Goal: Information Seeking & Learning: Learn about a topic

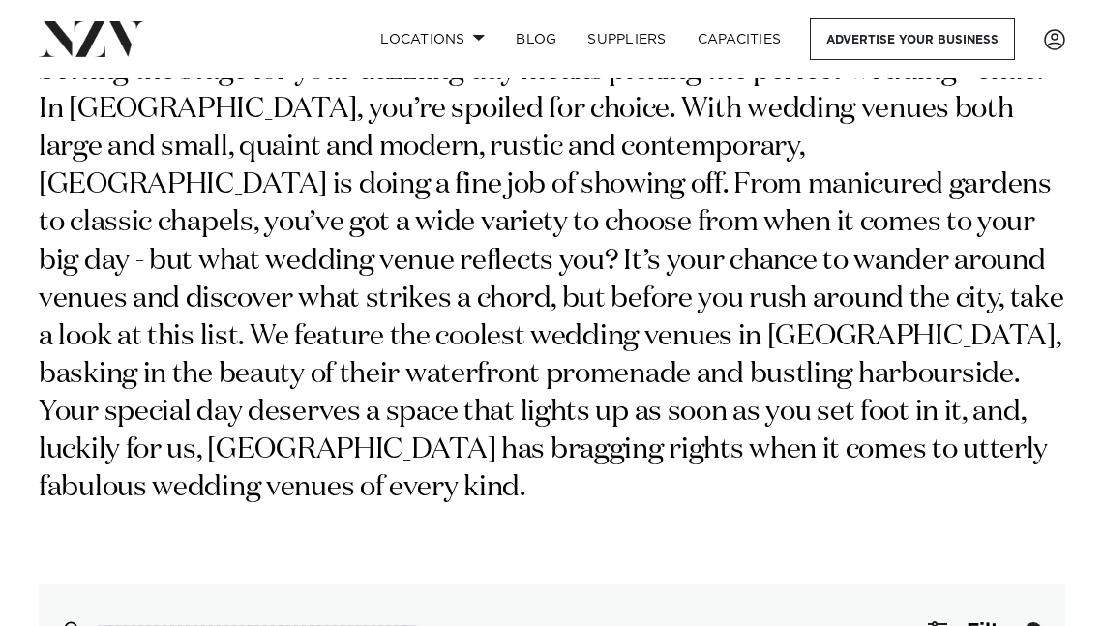
scroll to position [484, 0]
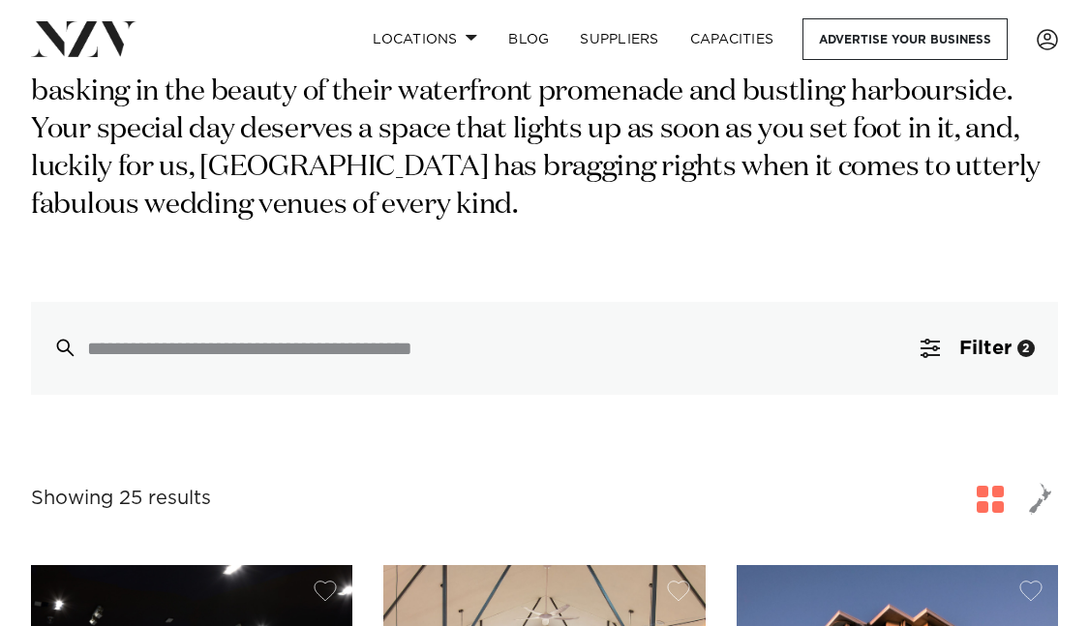
click at [995, 339] on span "Filter" at bounding box center [985, 348] width 52 height 19
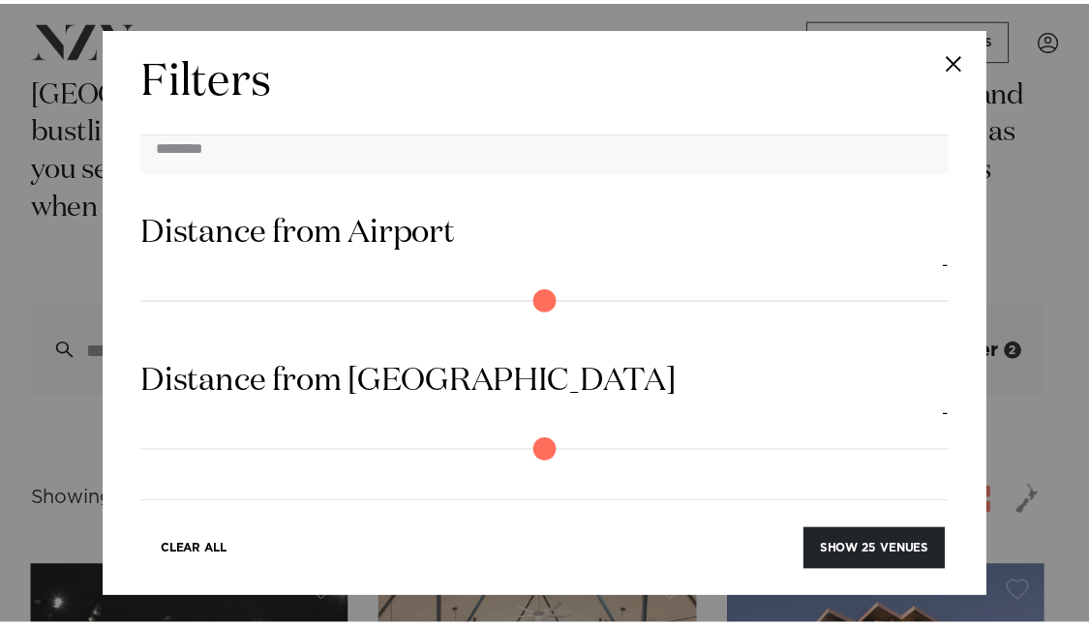
scroll to position [2037, 0]
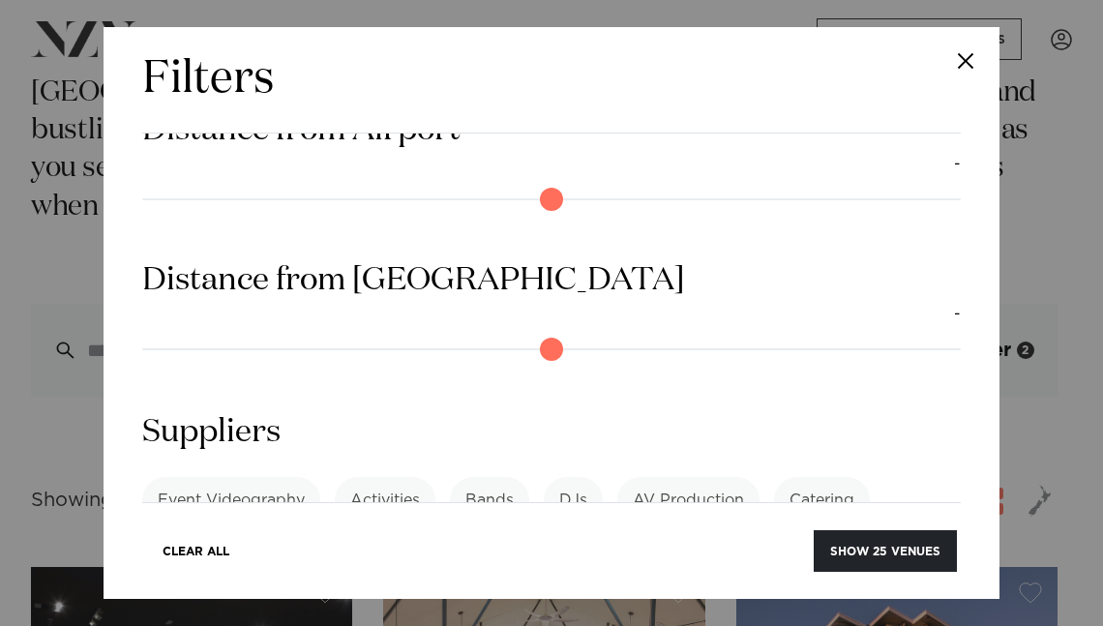
click at [966, 48] on button "Close" at bounding box center [966, 61] width 68 height 68
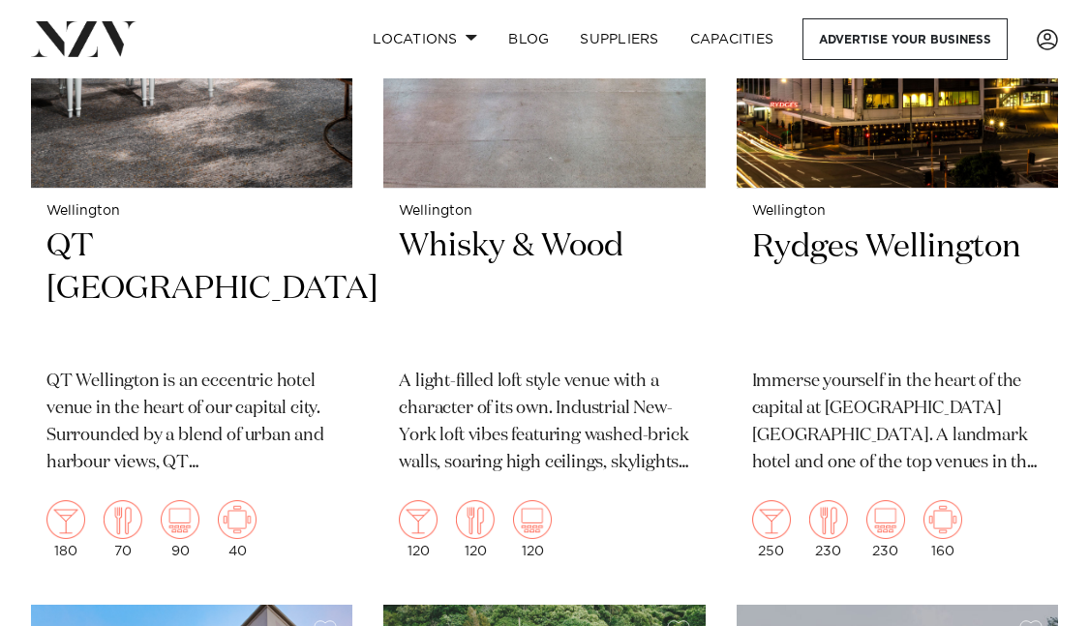
scroll to position [1258, 0]
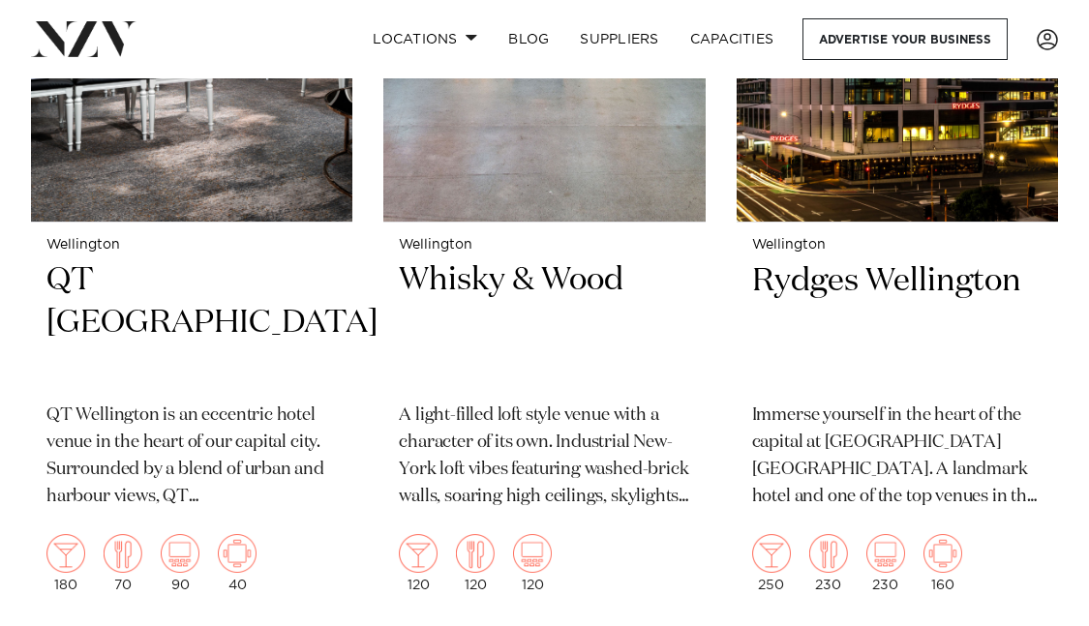
drag, startPoint x: 518, startPoint y: 244, endPoint x: 501, endPoint y: 224, distance: 25.4
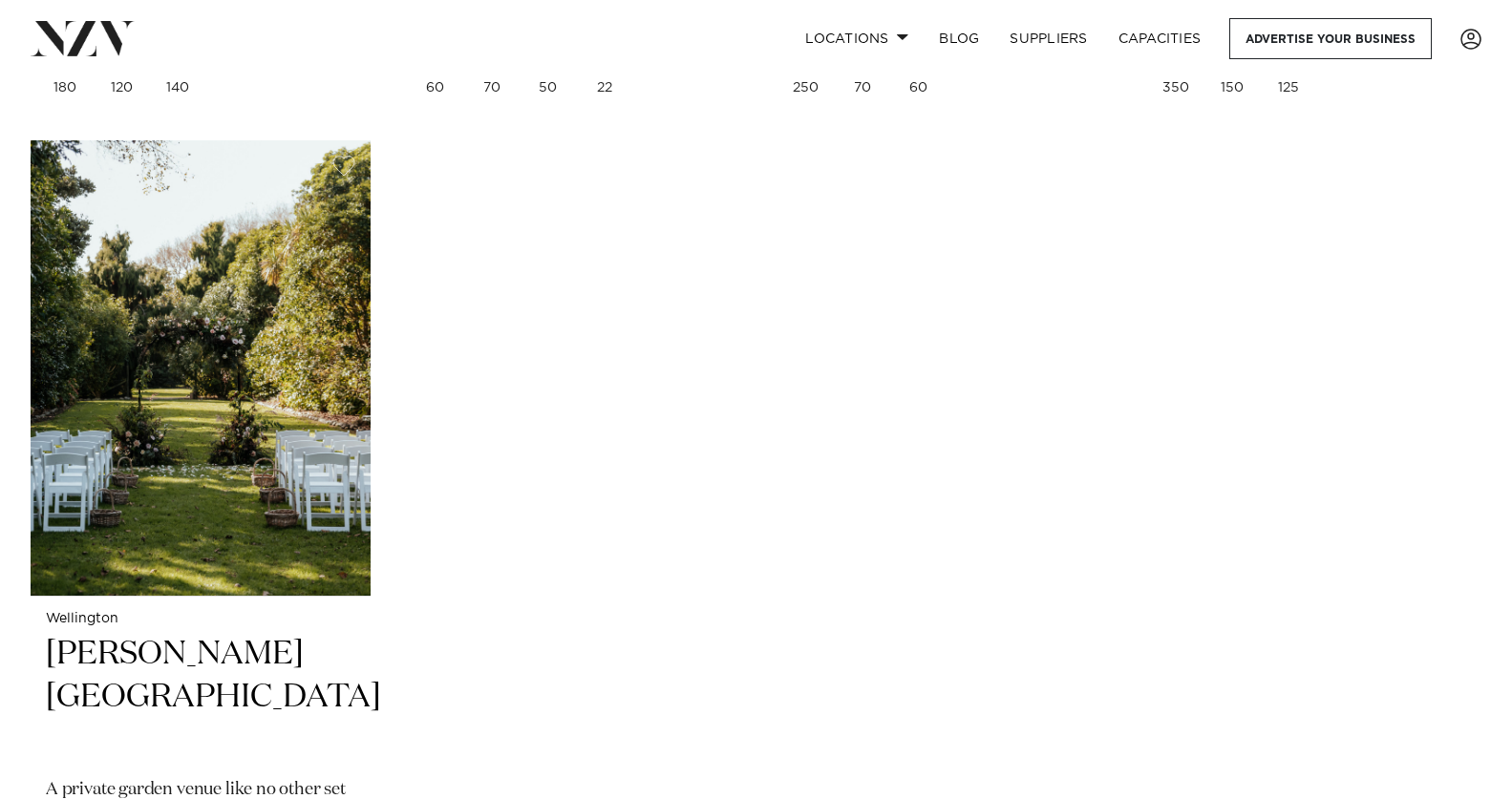
scroll to position [6269, 0]
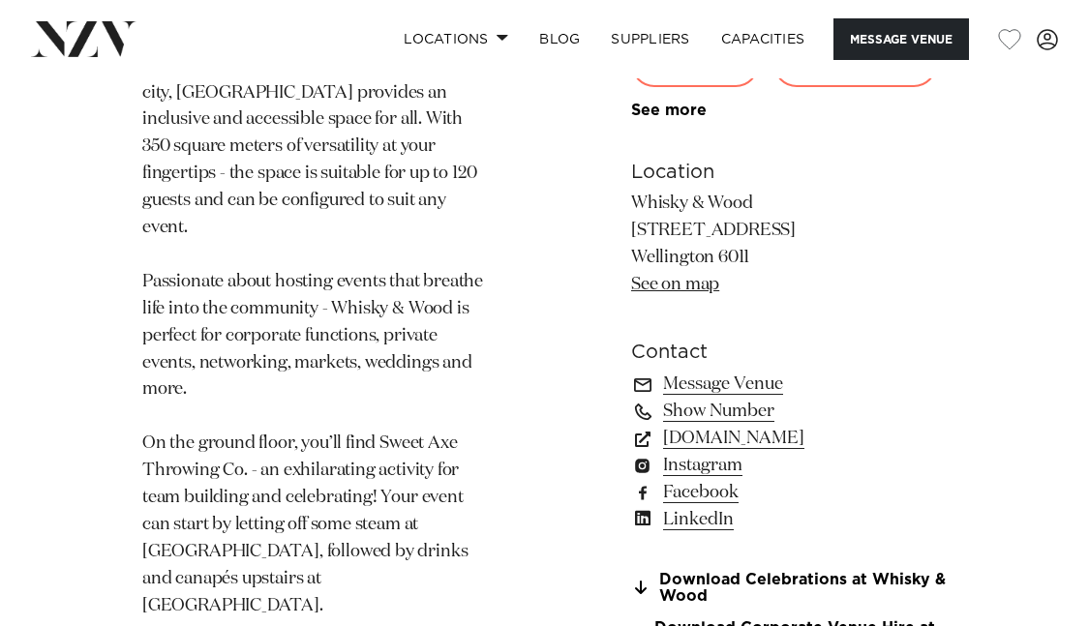
scroll to position [1161, 0]
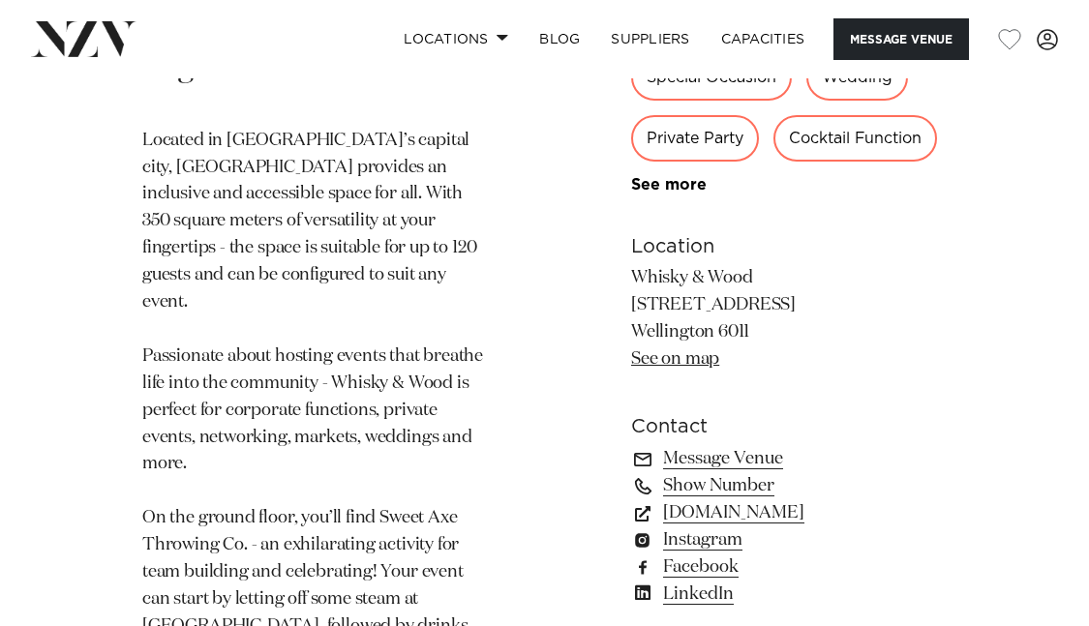
drag, startPoint x: 637, startPoint y: 194, endPoint x: 810, endPoint y: 221, distance: 175.2
click at [810, 266] on p "Whisky & Wood 60 Cambridge Terrace Wellington 6011 See on map" at bounding box center [788, 320] width 315 height 108
click at [472, 364] on p "Located in Aotearoa’s capital city, Whisky & Wood provides an inclusive and acc…" at bounding box center [317, 451] width 351 height 647
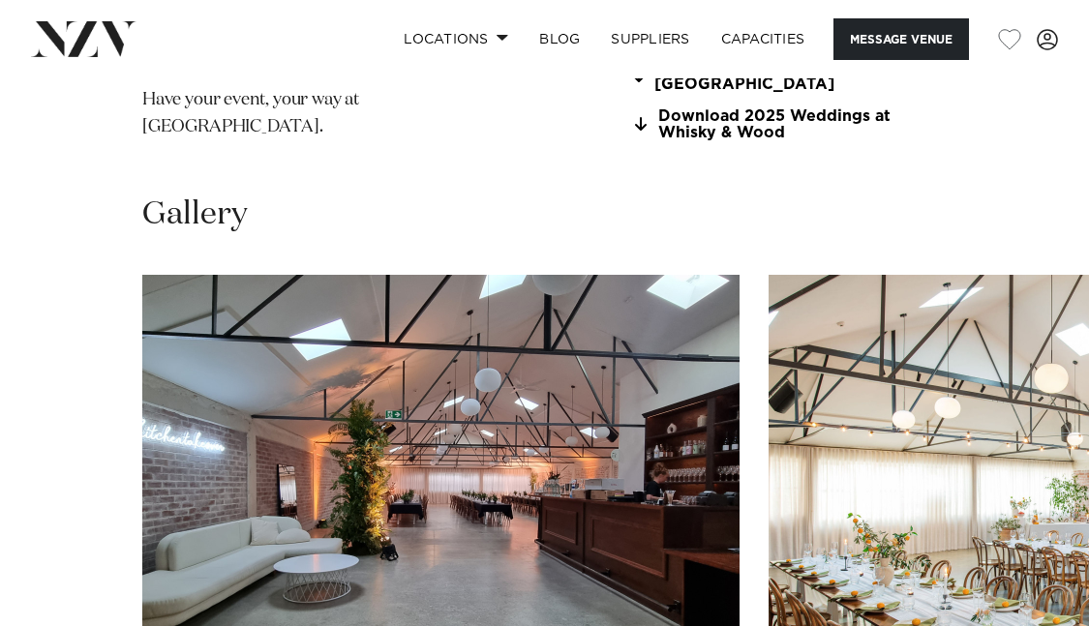
scroll to position [1548, 0]
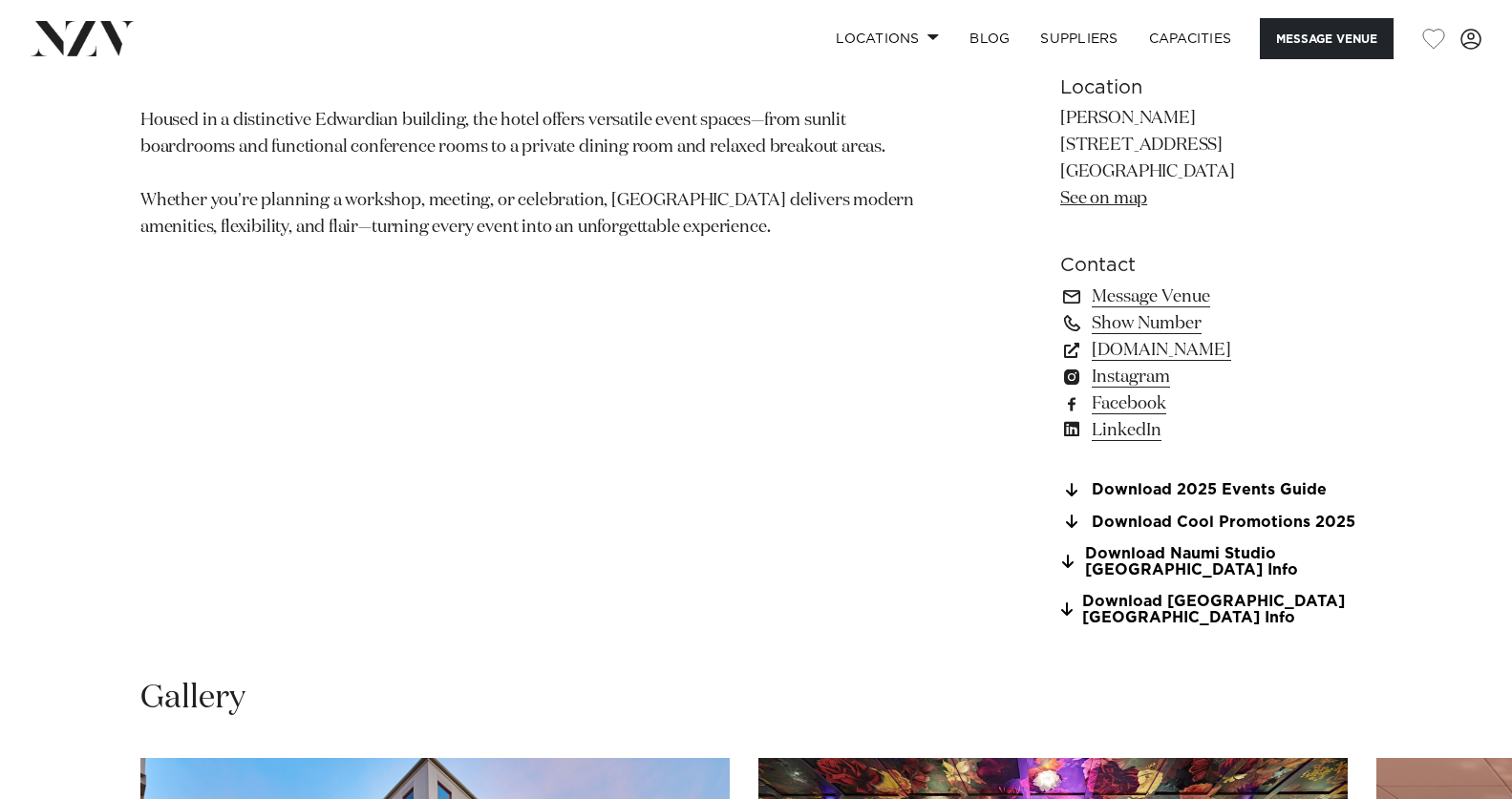
scroll to position [1909, 0]
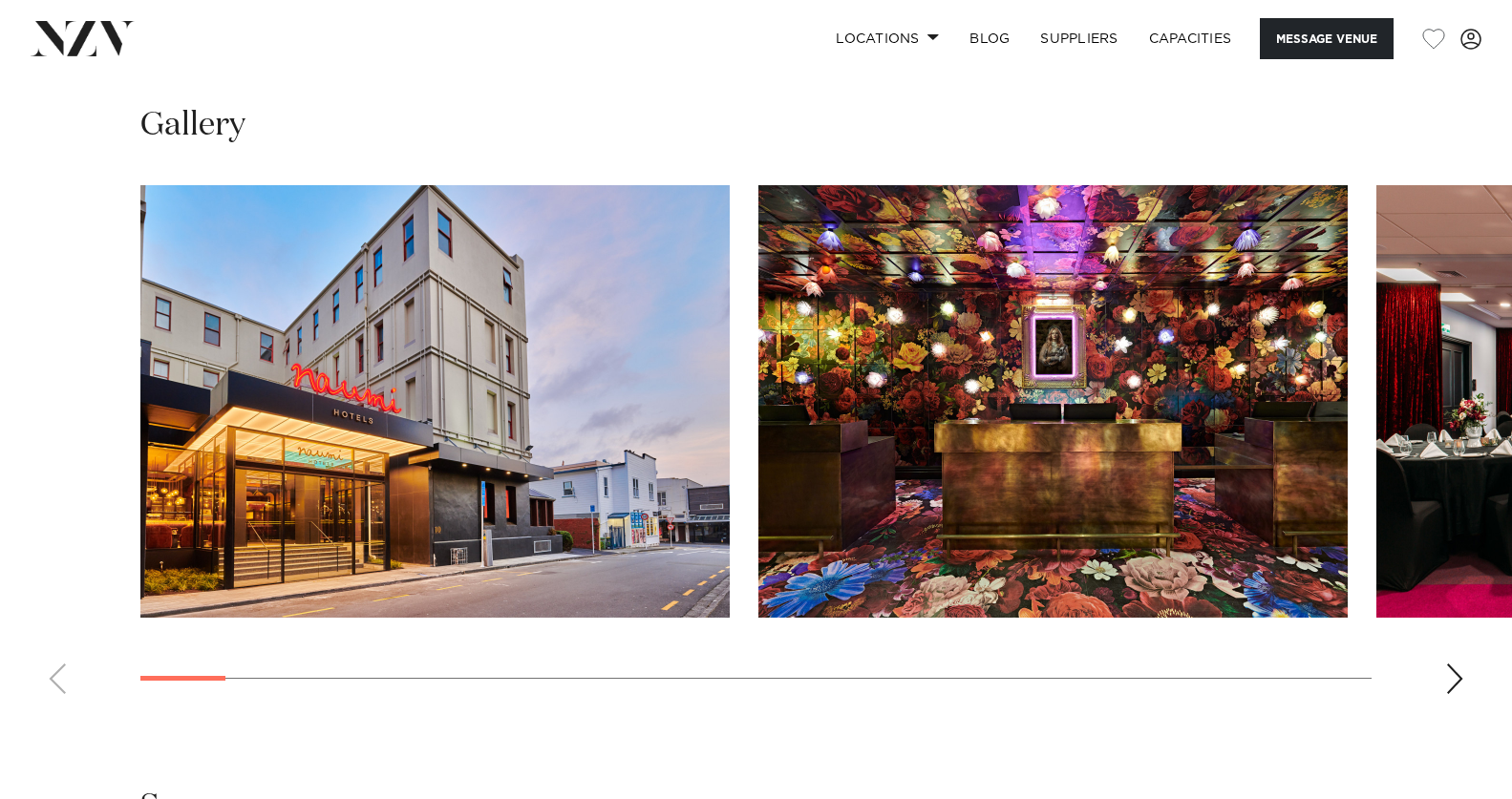
click at [1449, 669] on div "Next slide" at bounding box center [1454, 678] width 19 height 31
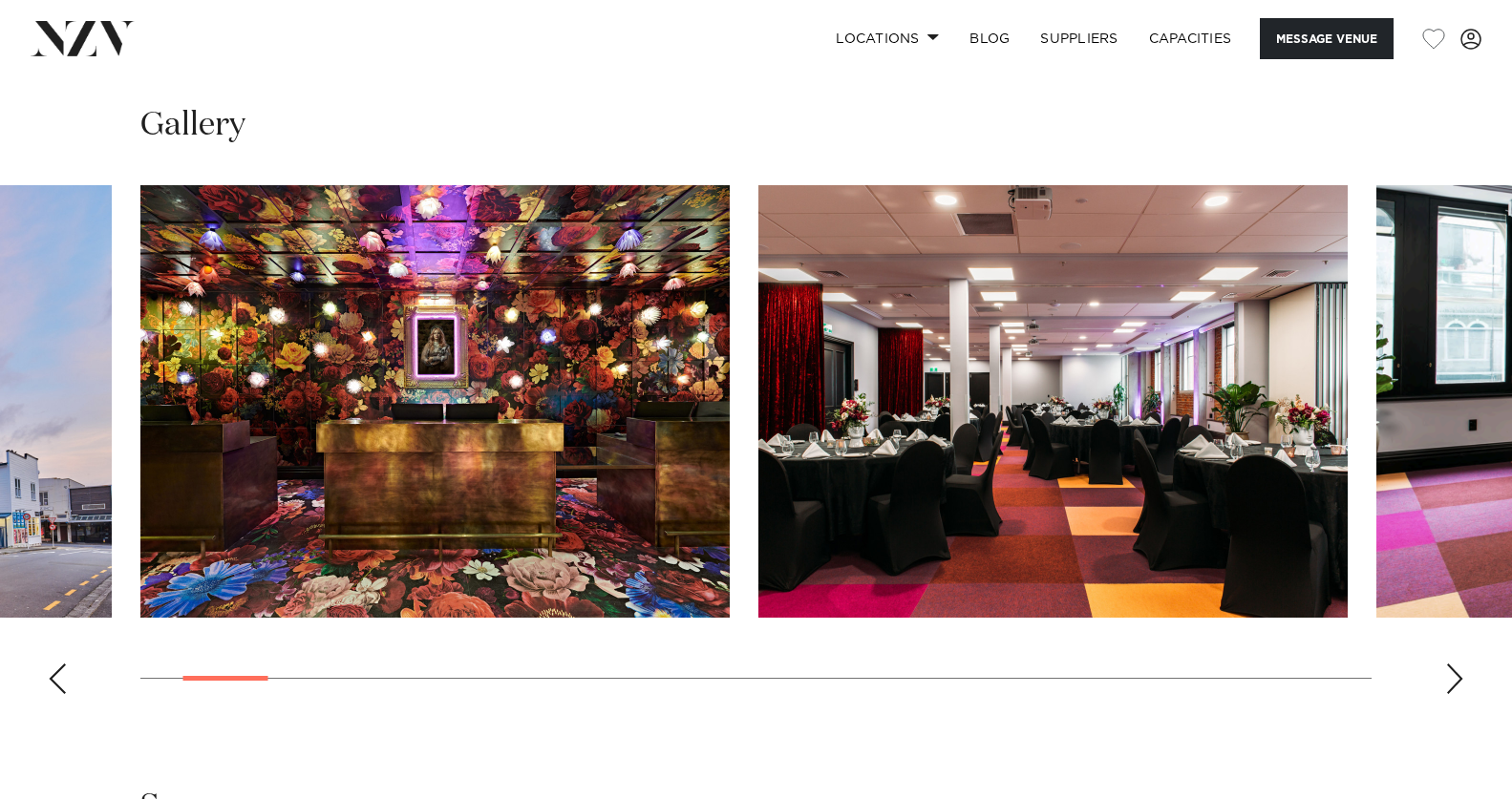
click at [1451, 669] on div "Next slide" at bounding box center [1454, 678] width 19 height 31
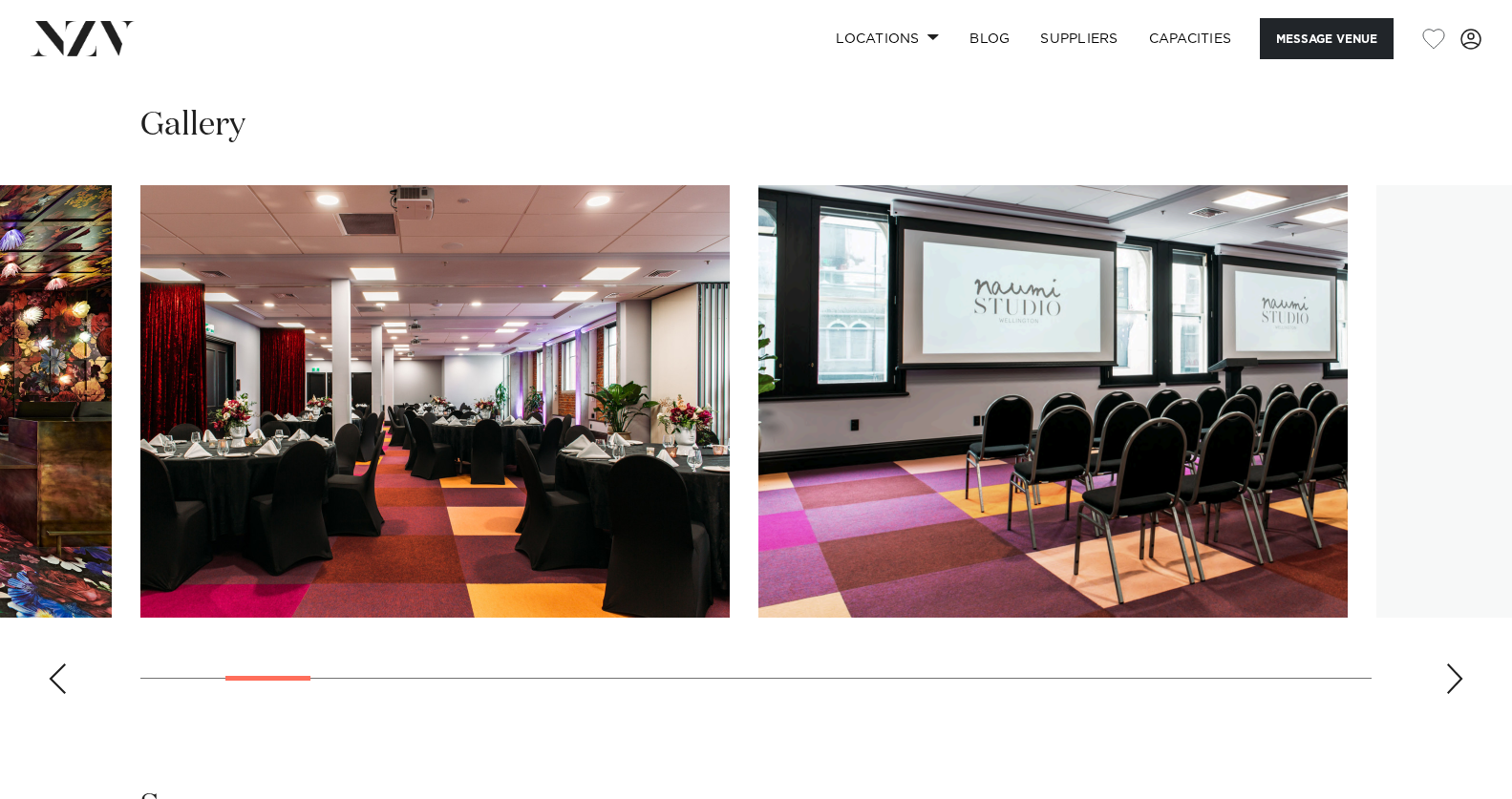
click at [1451, 669] on div "Next slide" at bounding box center [1454, 678] width 19 height 31
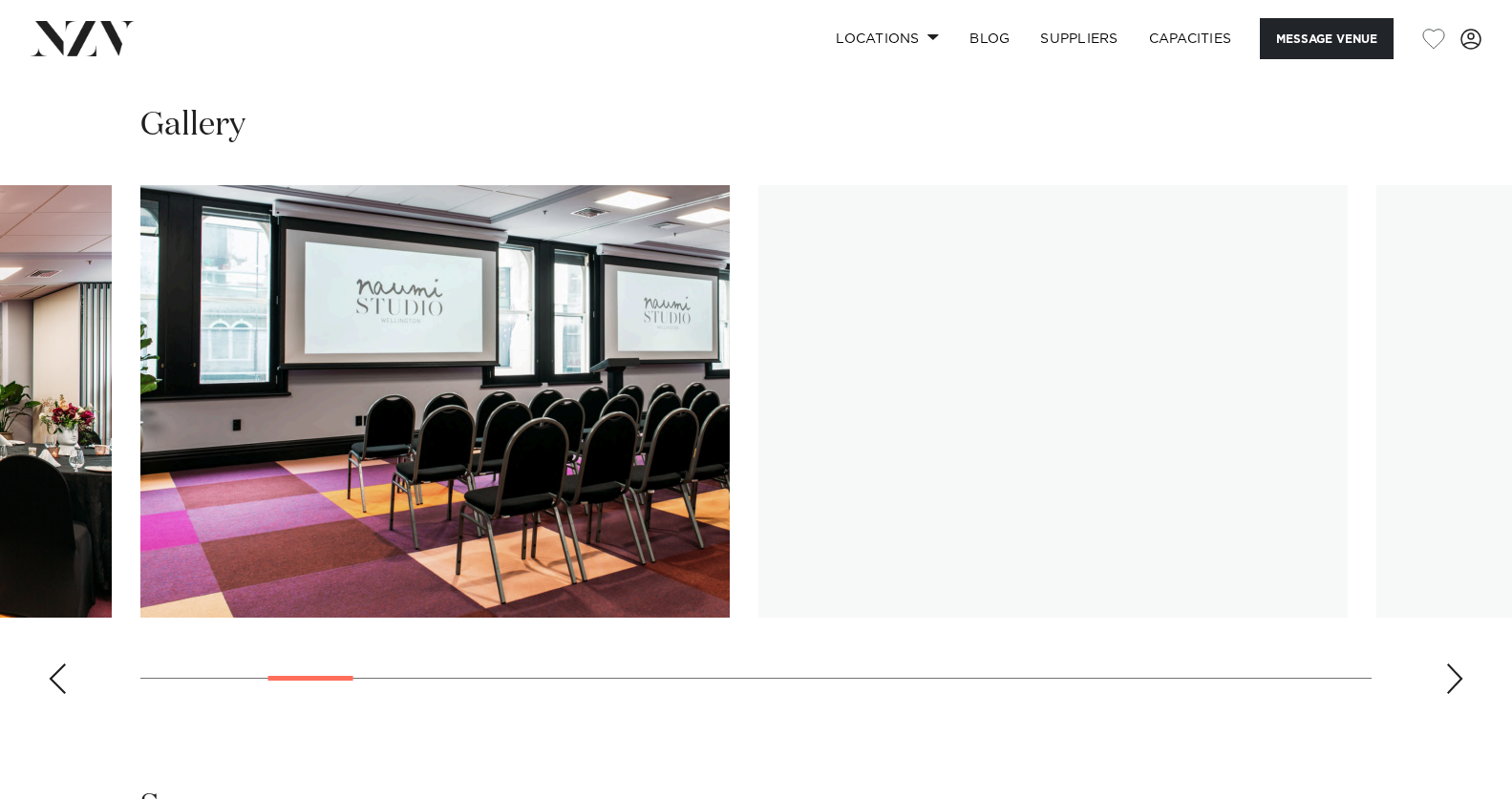
click at [1451, 669] on div "Next slide" at bounding box center [1454, 678] width 19 height 31
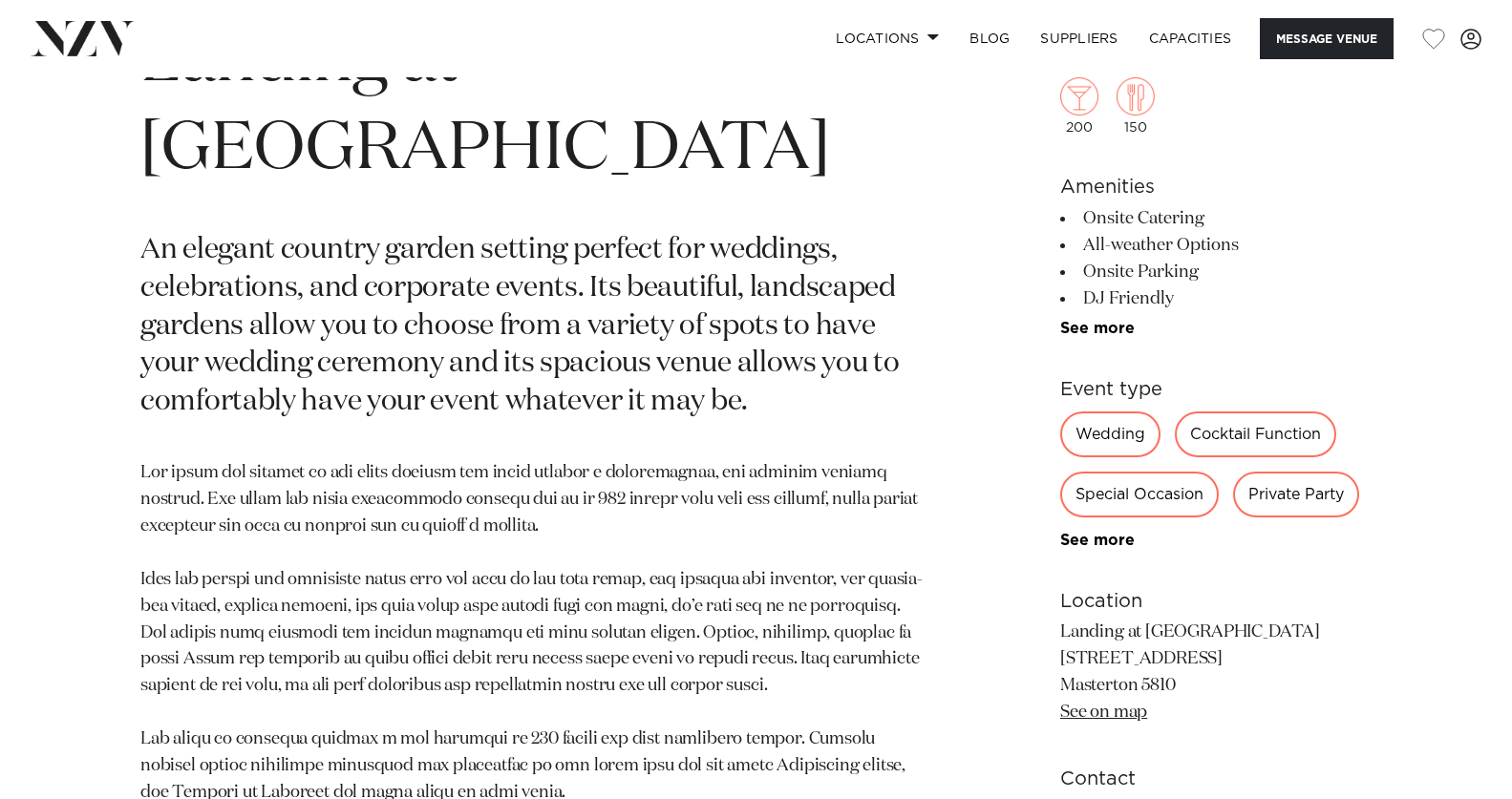
scroll to position [1050, 0]
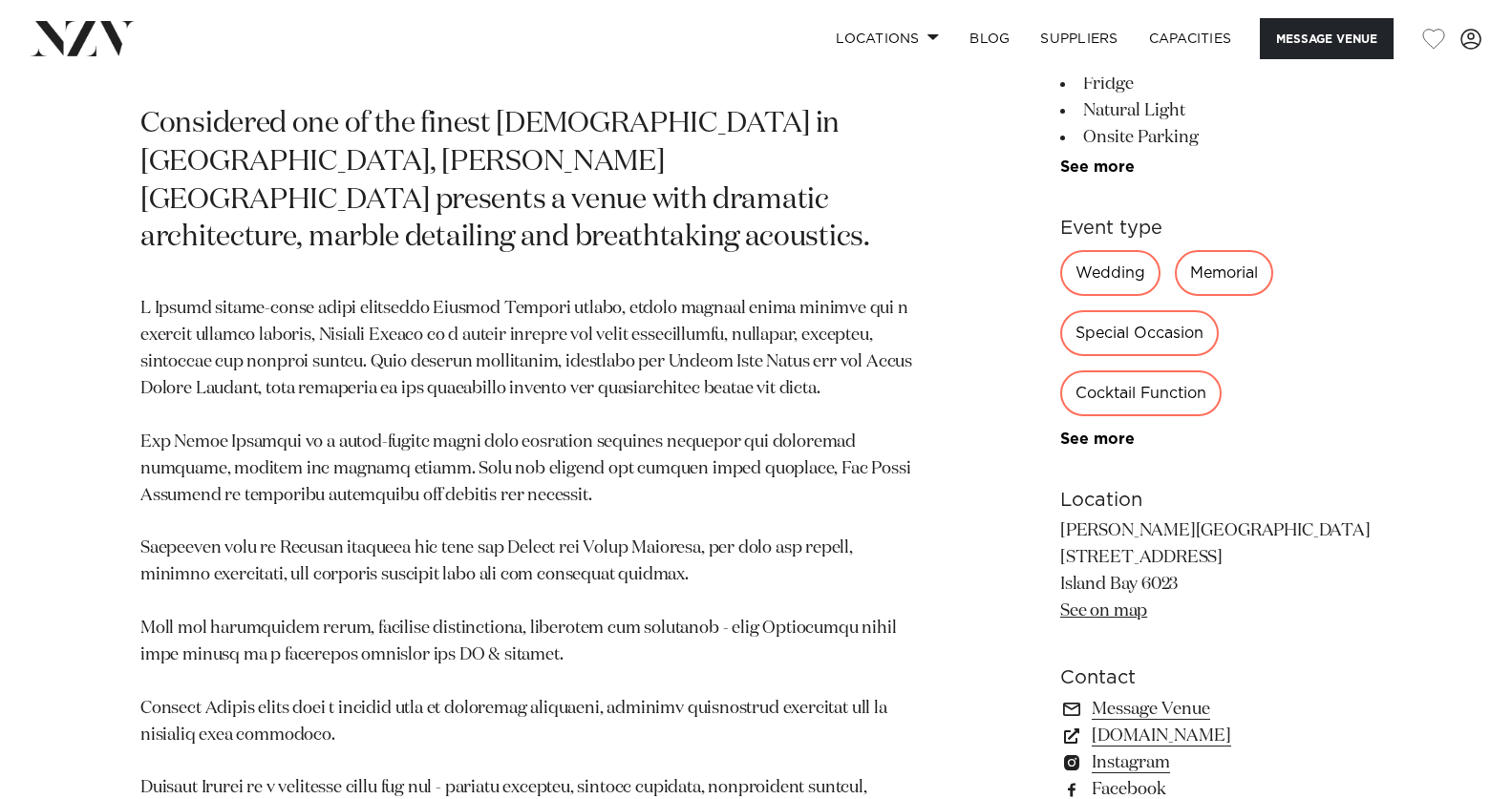
scroll to position [955, 0]
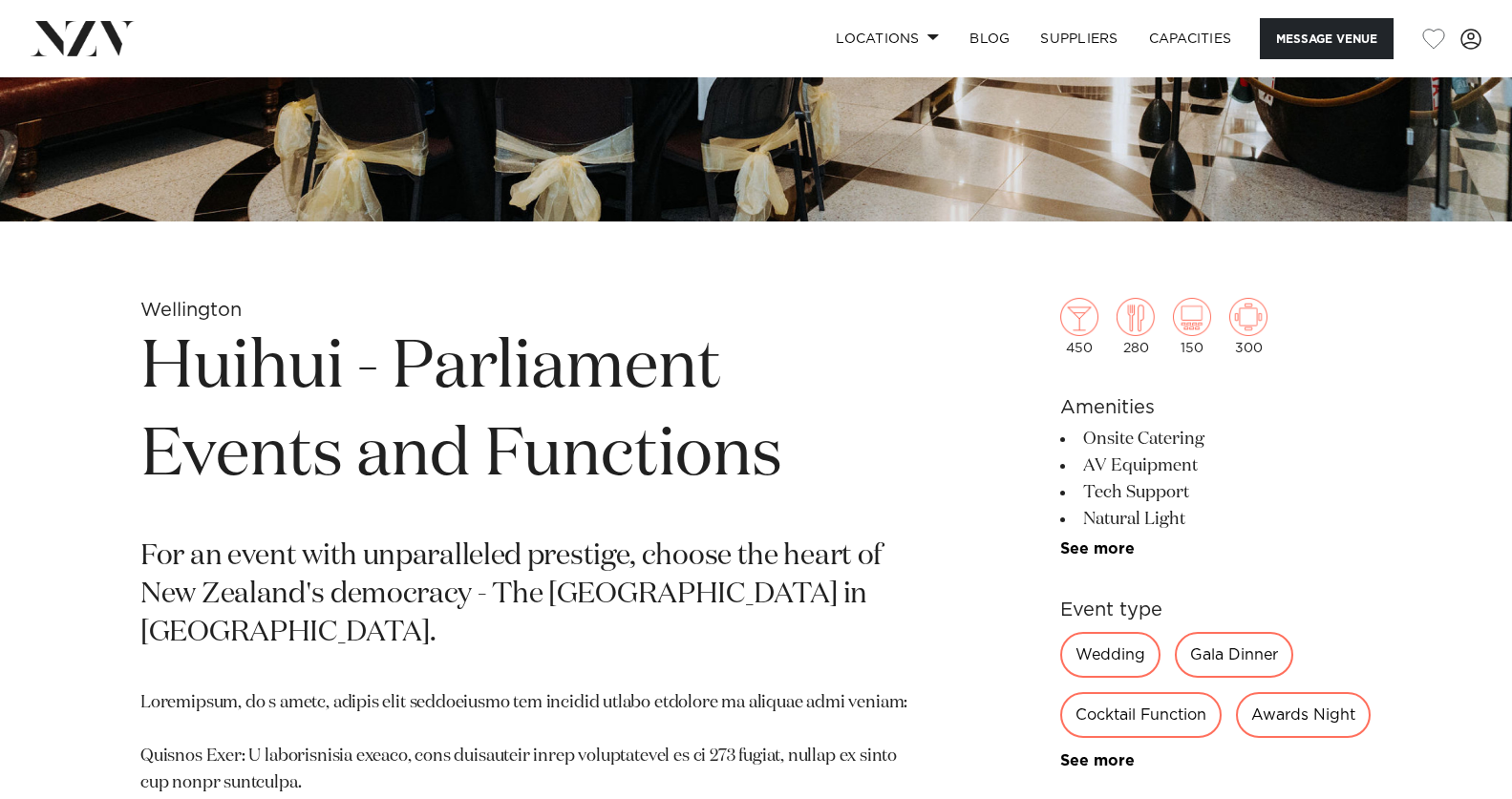
scroll to position [763, 0]
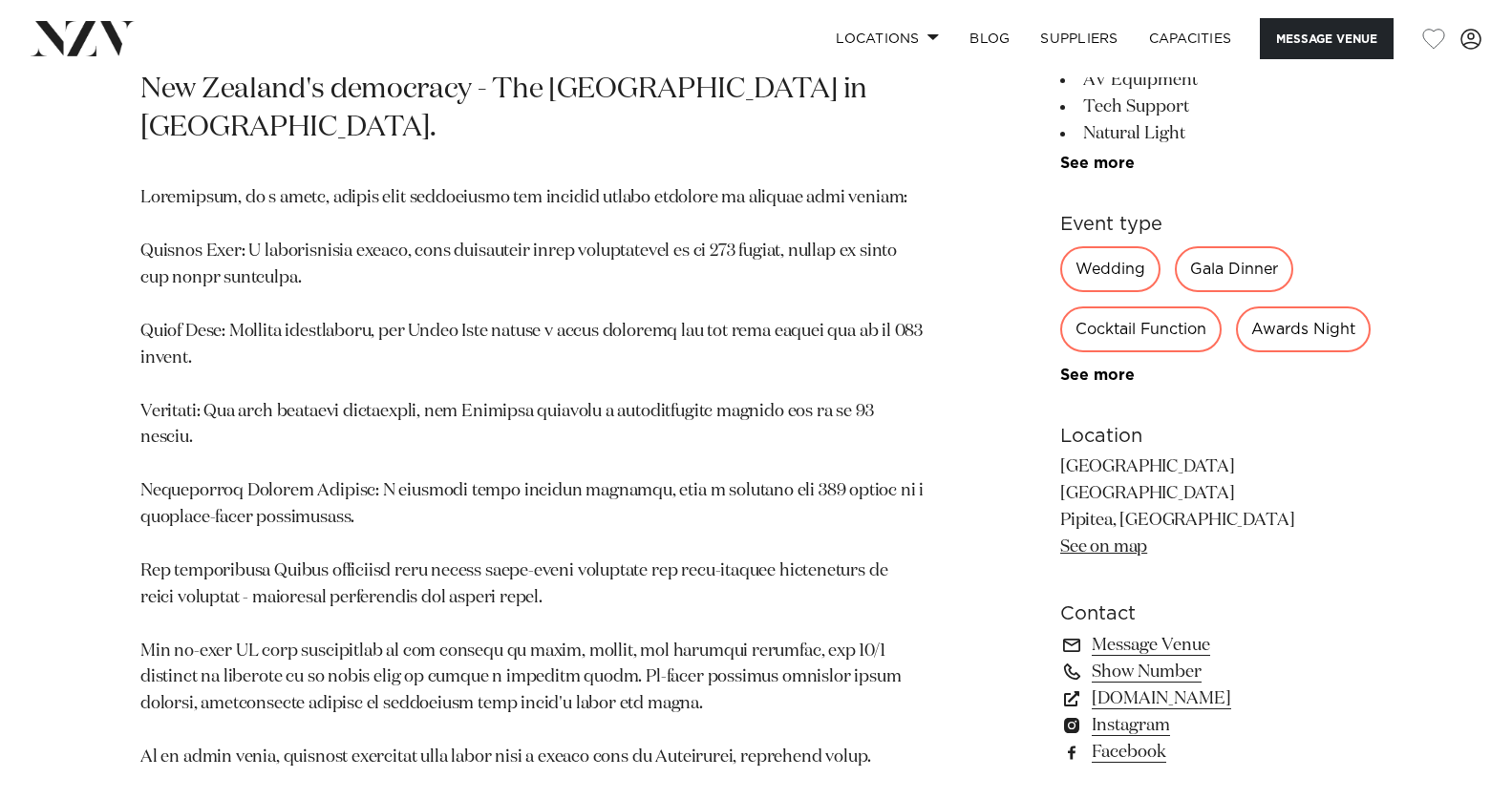
scroll to position [1241, 0]
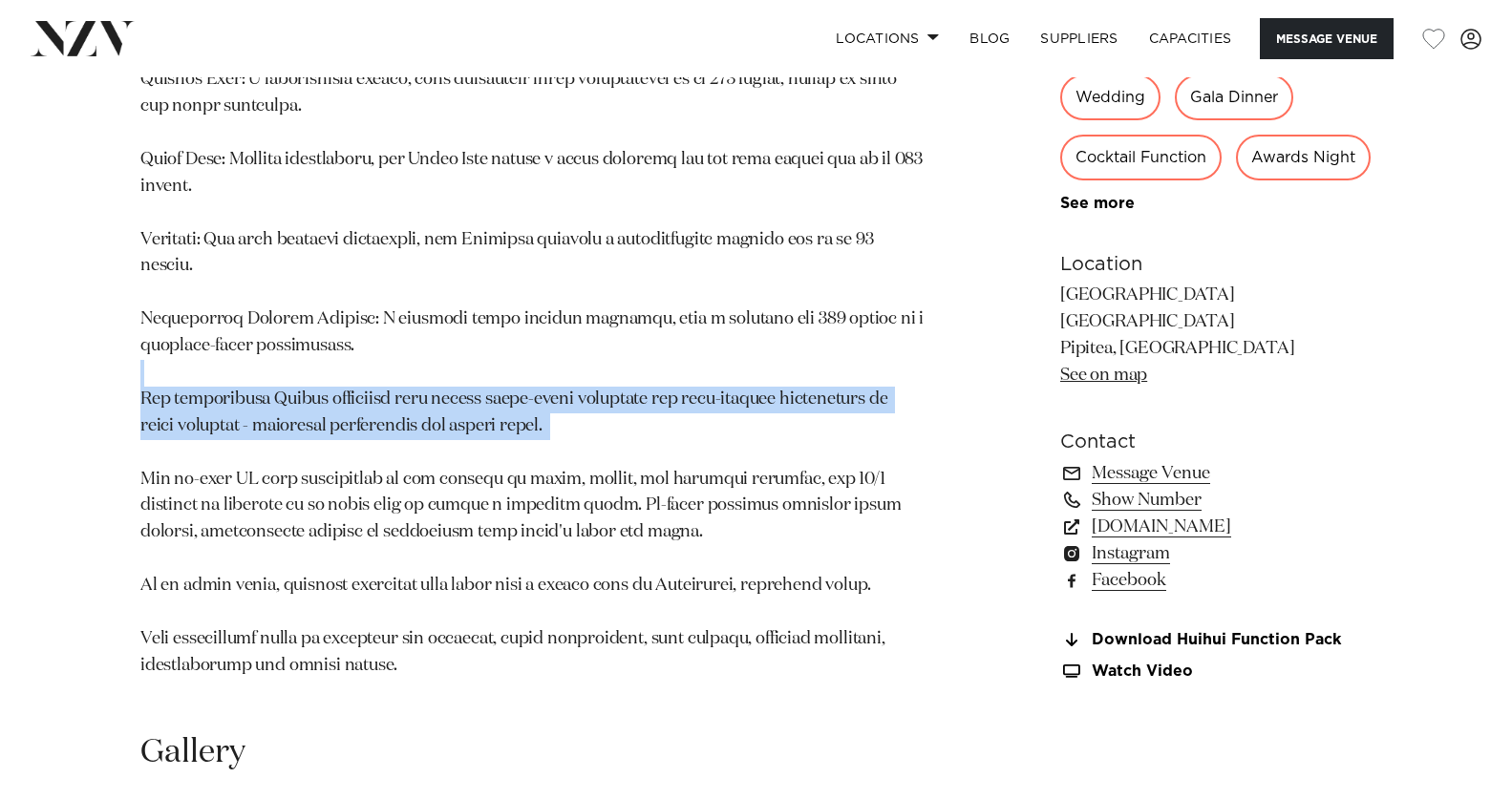
drag, startPoint x: 124, startPoint y: 363, endPoint x: 127, endPoint y: 413, distance: 50.1
click at [127, 413] on div "[PERSON_NAME] - Parliament Events and Functions For an event with unparalleled …" at bounding box center [755, 162] width 1481 height 1081
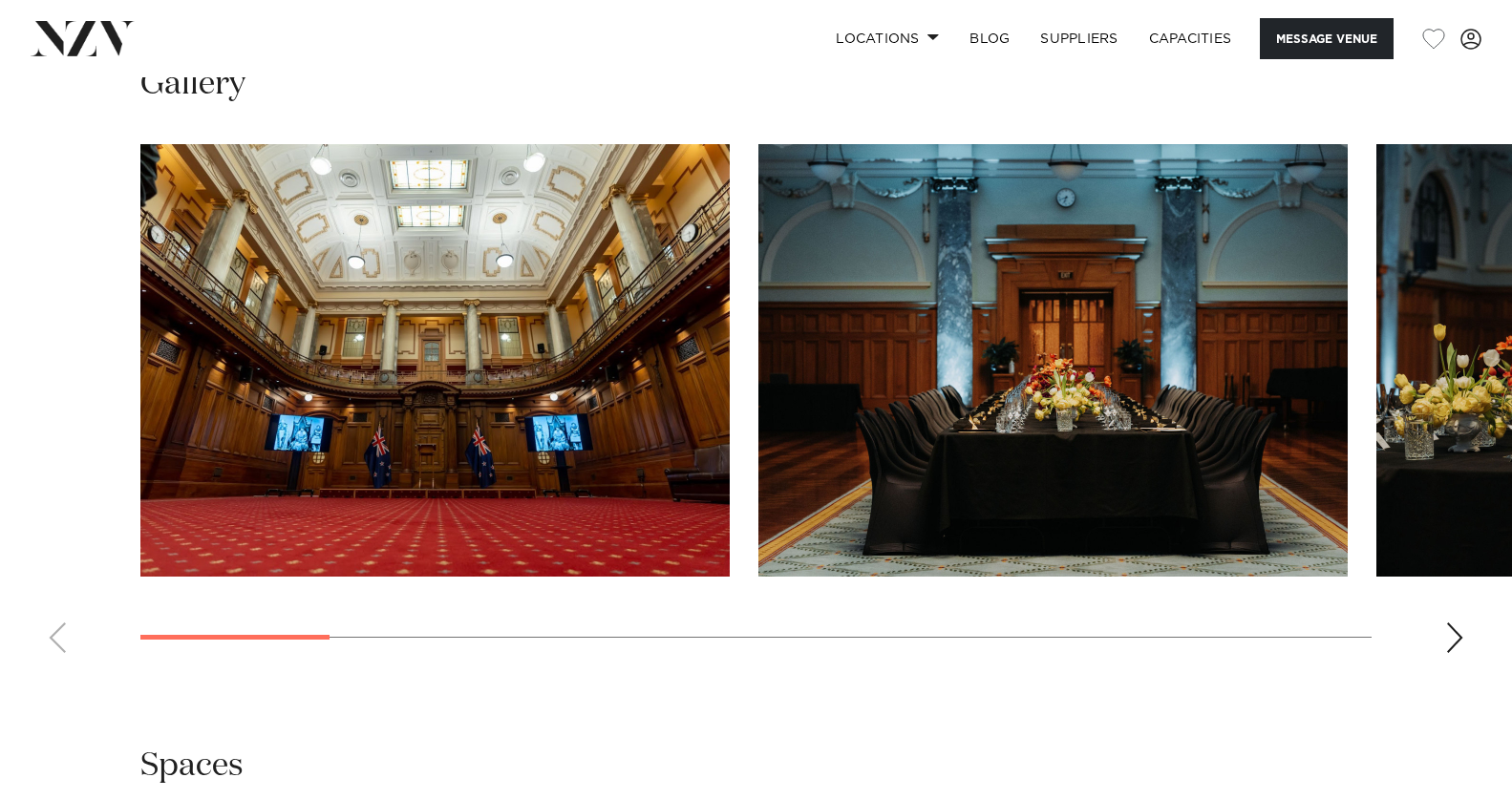
scroll to position [2386, 0]
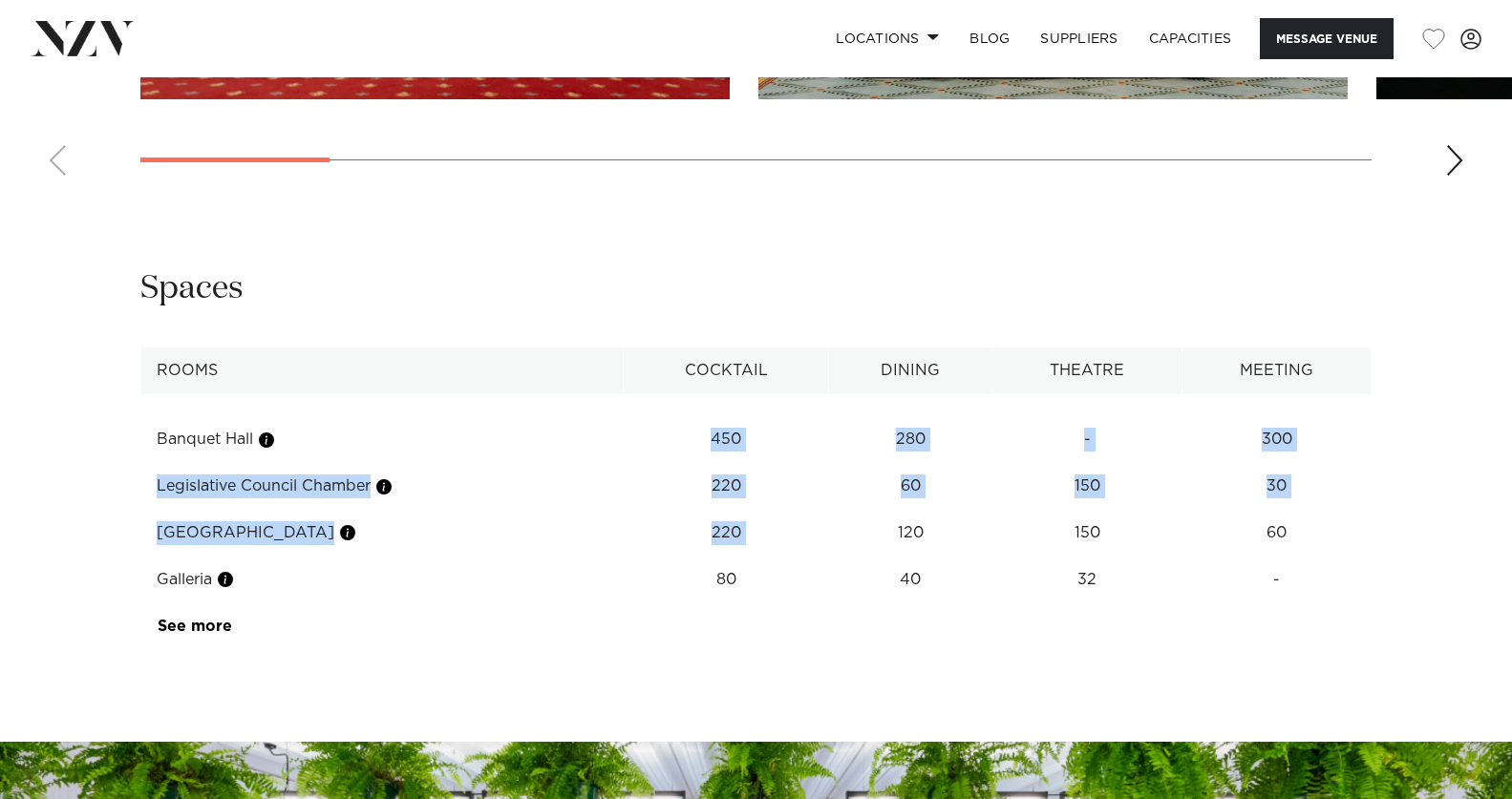
drag, startPoint x: 694, startPoint y: 415, endPoint x: 914, endPoint y: 515, distance: 241.7
click at [914, 515] on tbody "Banquet Hall 450 280 - 300 Legislative Council Chamber 220 60 150 30 [GEOGRAPHI…" at bounding box center [756, 522] width 1230 height 254
click at [914, 463] on td "120" at bounding box center [910, 439] width 163 height 46
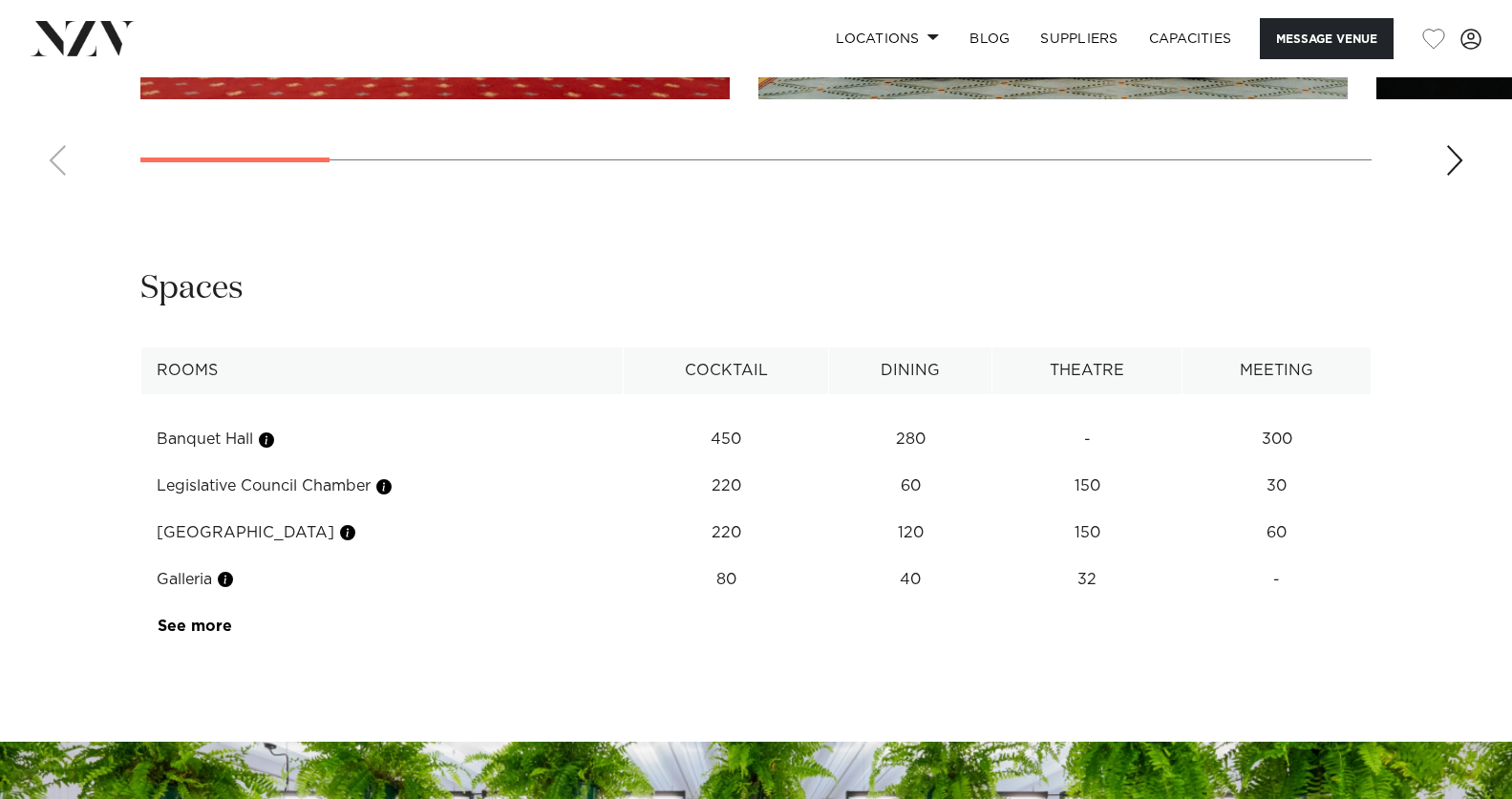
scroll to position [3054, 0]
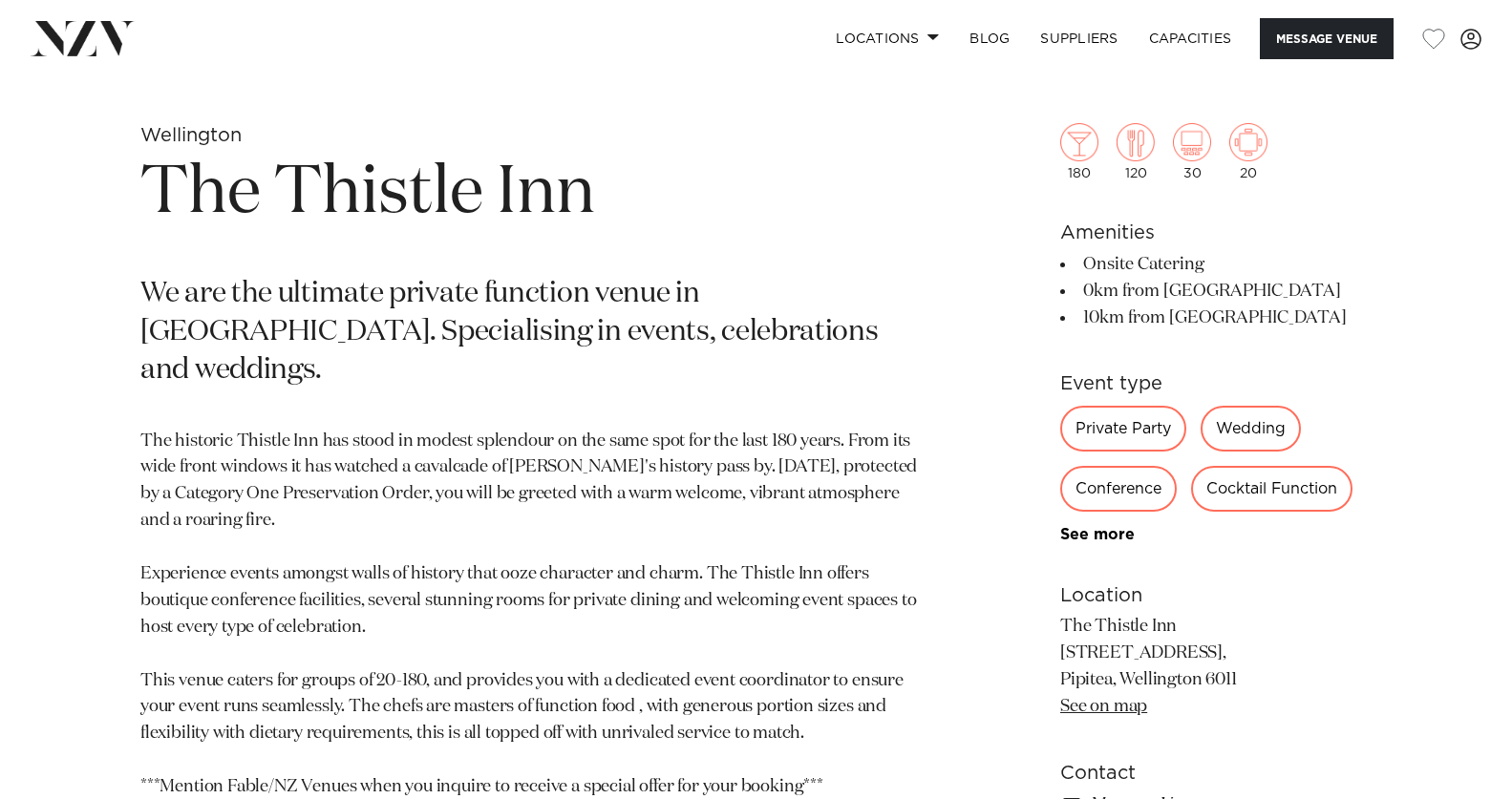
scroll to position [763, 0]
